Goal: Transaction & Acquisition: Purchase product/service

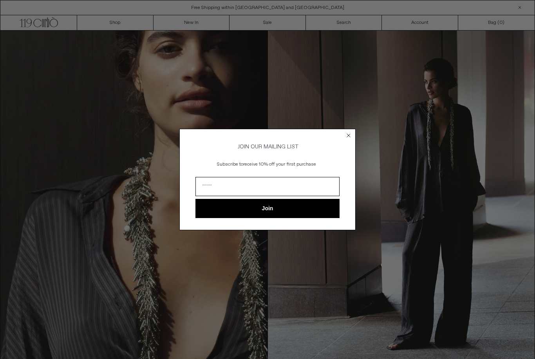
click at [351, 135] on circle "Close dialog" at bounding box center [348, 135] width 7 height 7
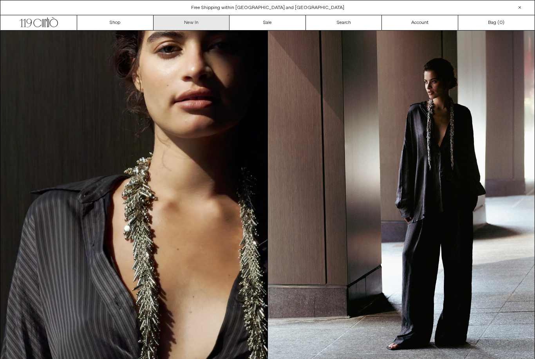
click at [215, 27] on link "New In" at bounding box center [192, 22] width 76 height 15
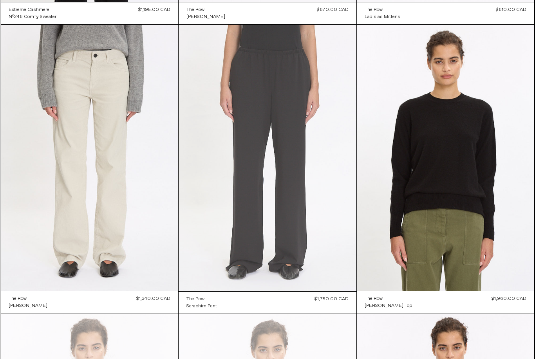
scroll to position [4070, 0]
click at [311, 182] on at bounding box center [268, 158] width 178 height 267
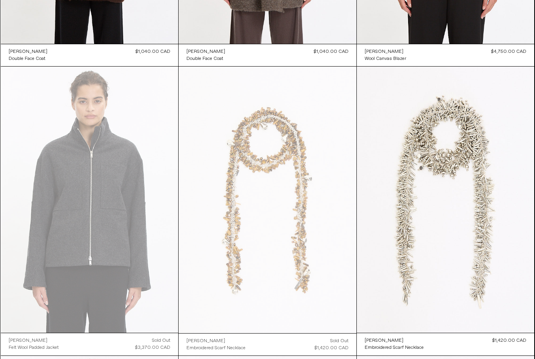
scroll to position [0, 0]
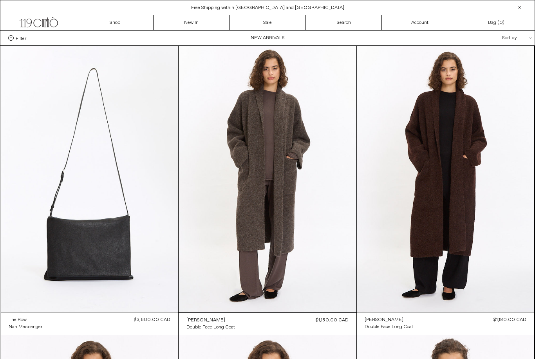
click at [123, 23] on link "Shop" at bounding box center [115, 22] width 76 height 15
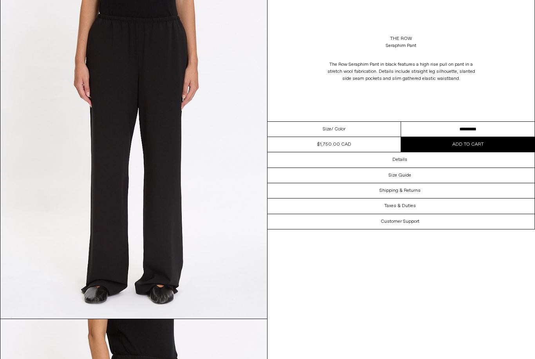
scroll to position [32, 0]
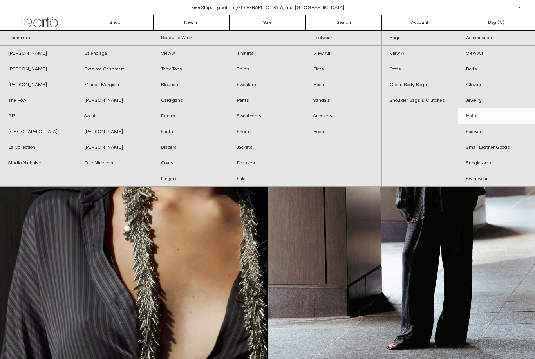
click at [472, 118] on link "Hats" at bounding box center [496, 116] width 76 height 16
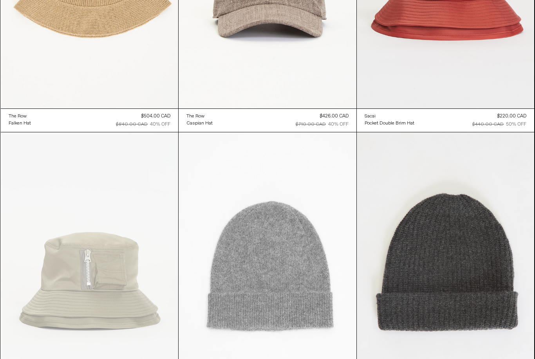
scroll to position [485, 0]
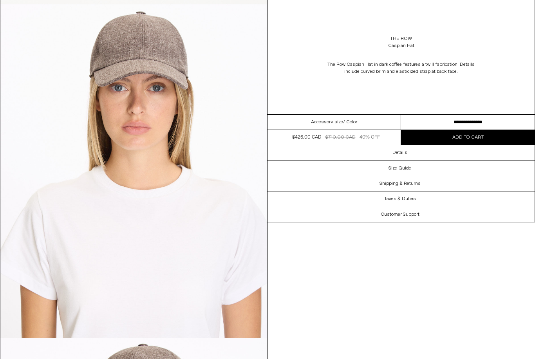
scroll to position [385, 0]
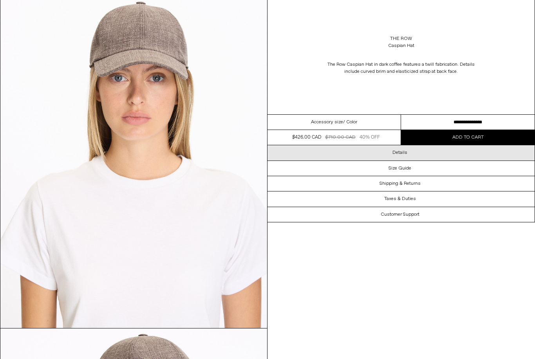
click at [317, 149] on div "Details" at bounding box center [400, 152] width 267 height 15
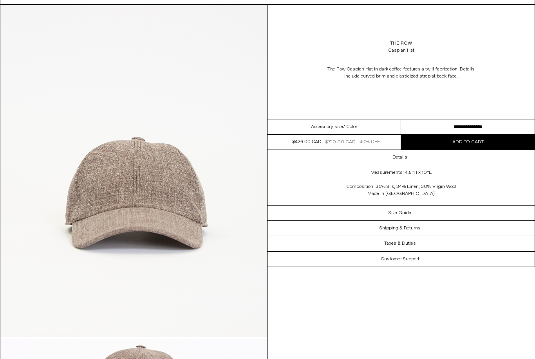
scroll to position [0, 0]
